Goal: Information Seeking & Learning: Find specific fact

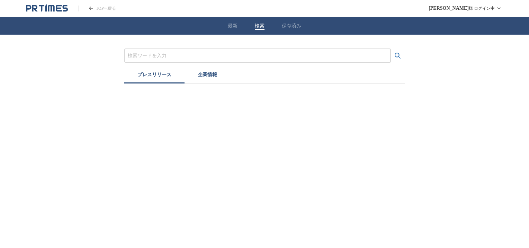
click at [260, 24] on button "検索" at bounding box center [260, 26] width 10 height 6
click at [213, 54] on input "プレスリリースおよび企業を検索する" at bounding box center [258, 56] width 260 height 8
click at [398, 53] on icon "検索する" at bounding box center [398, 56] width 8 height 8
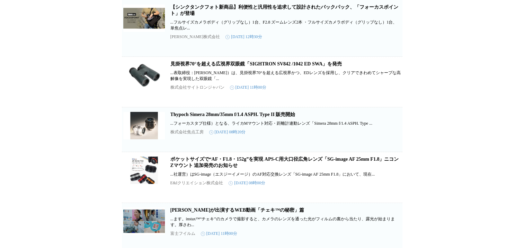
scroll to position [566, 0]
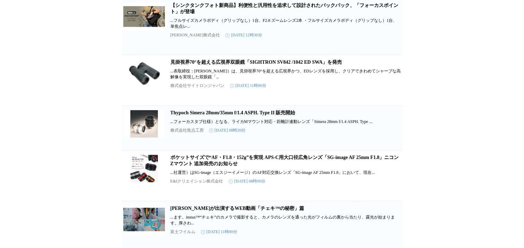
click at [221, 65] on link "見掛視界70°を超える広視界双眼鏡「SIGHTRON SV842 /1042 ED SWA」を発売" at bounding box center [256, 62] width 172 height 5
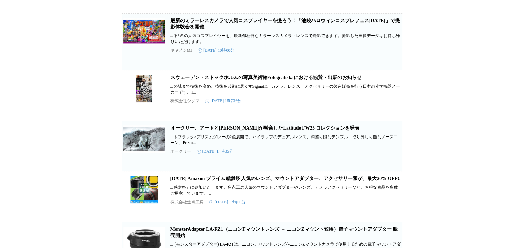
scroll to position [0, 0]
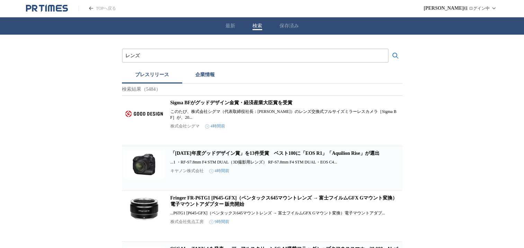
click at [169, 53] on input "レンズ" at bounding box center [255, 56] width 260 height 8
type input "レ"
type input "LAOWA"
click at [389, 49] on button "検索する" at bounding box center [396, 56] width 14 height 14
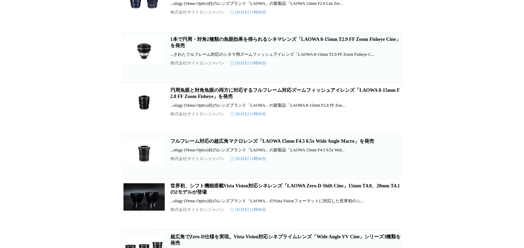
scroll to position [139, 0]
